Goal: Task Accomplishment & Management: Manage account settings

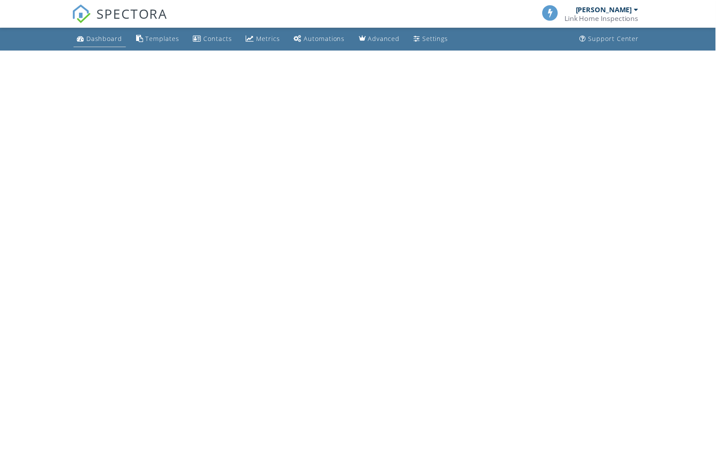
click at [103, 40] on div "Dashboard" at bounding box center [105, 39] width 36 height 8
click at [426, 39] on div "Settings" at bounding box center [439, 39] width 26 height 8
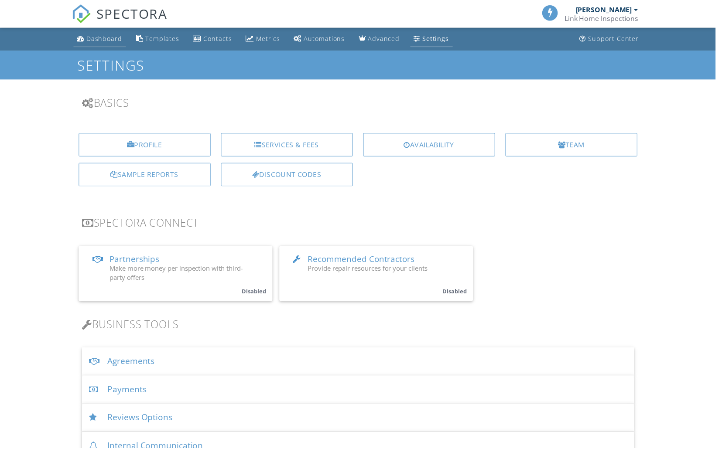
click at [102, 38] on div "Dashboard" at bounding box center [105, 39] width 36 height 8
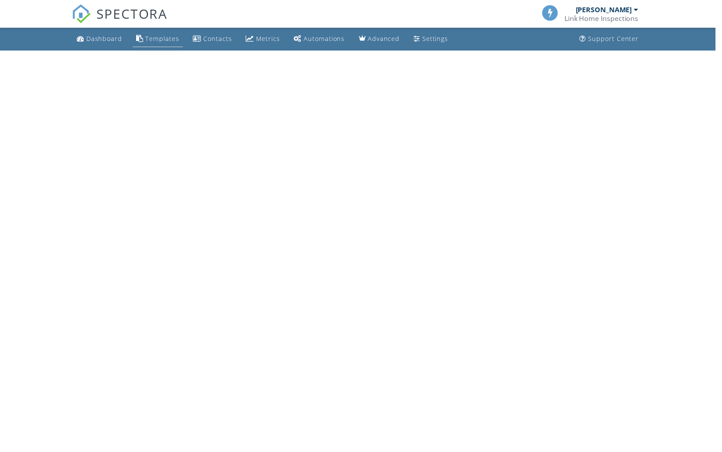
click at [157, 40] on div "Templates" at bounding box center [164, 39] width 34 height 8
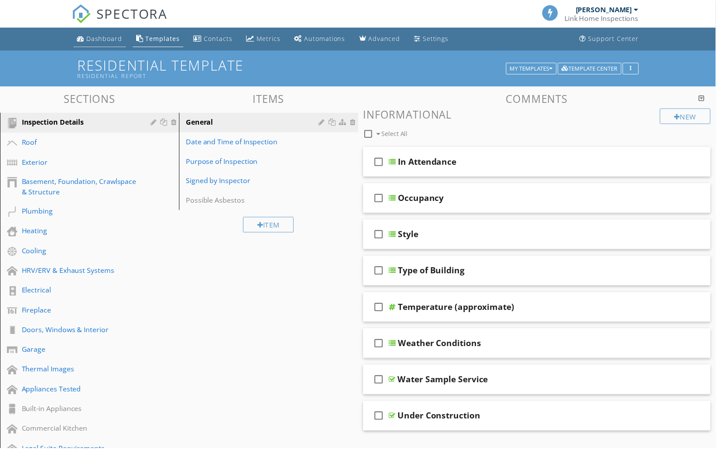
click at [105, 38] on div "Dashboard" at bounding box center [105, 39] width 36 height 8
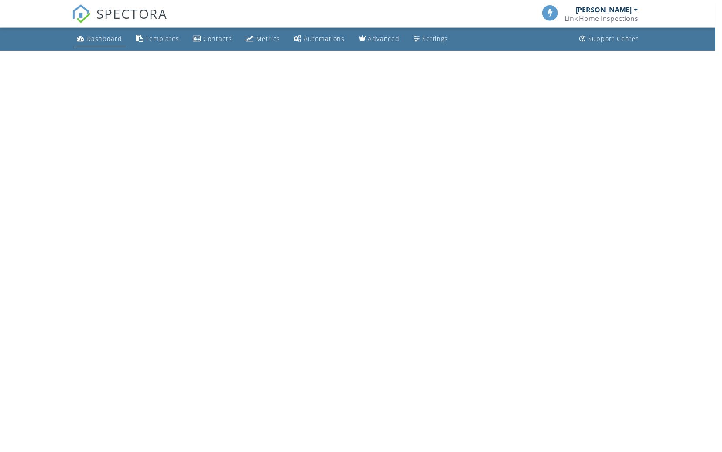
click at [96, 42] on div "Dashboard" at bounding box center [105, 39] width 36 height 8
